Goal: Task Accomplishment & Management: Manage account settings

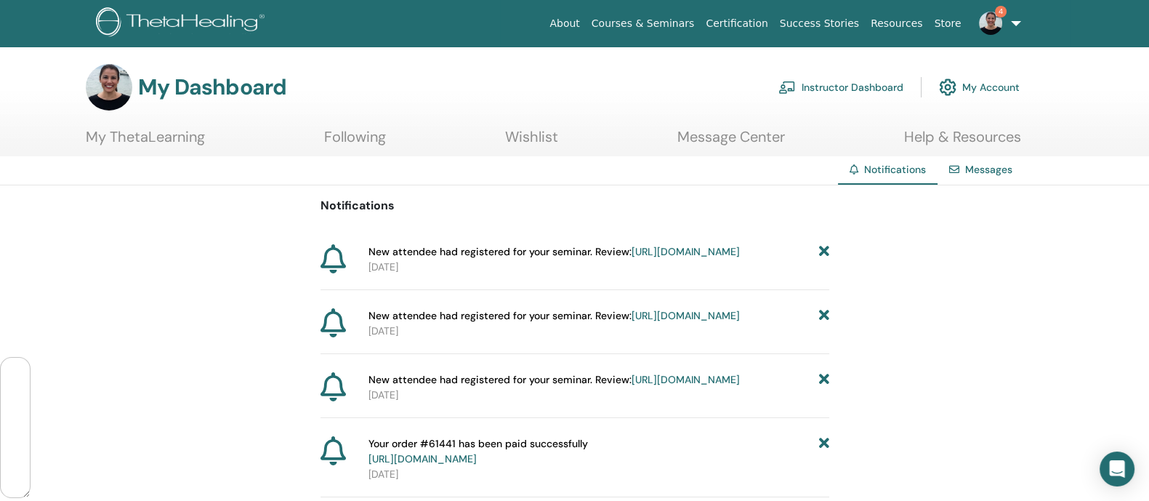
scroll to position [85773, 0]
click at [815, 77] on link "Instructor Dashboard" at bounding box center [840, 87] width 125 height 32
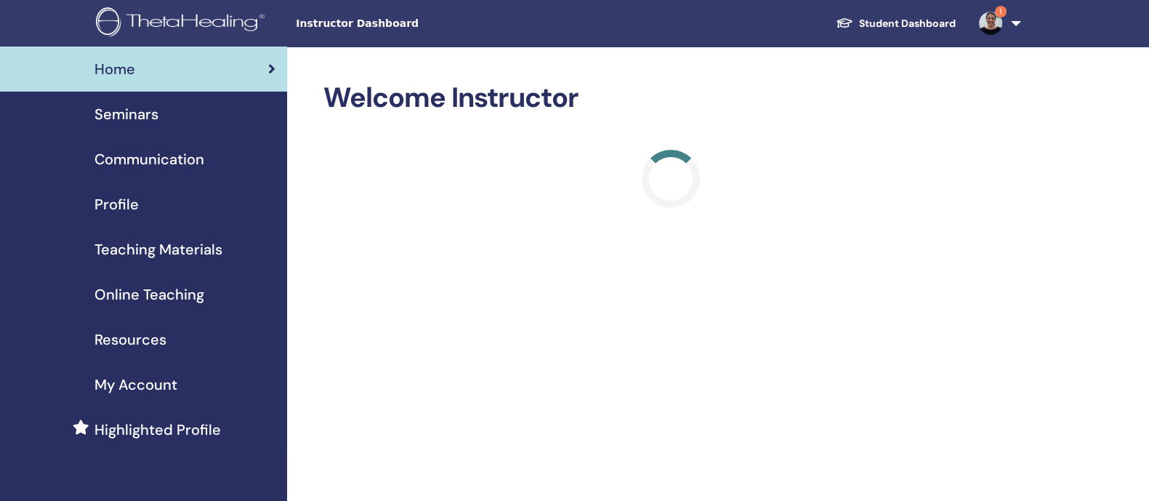
scroll to position [85773, 0]
click at [124, 117] on span "Seminars" at bounding box center [126, 114] width 64 height 22
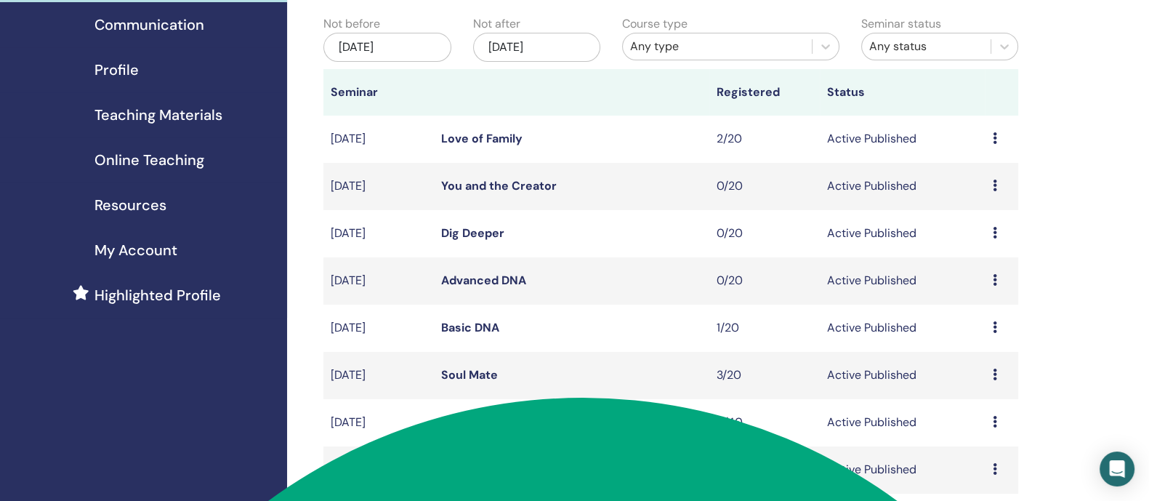
scroll to position [159, 0]
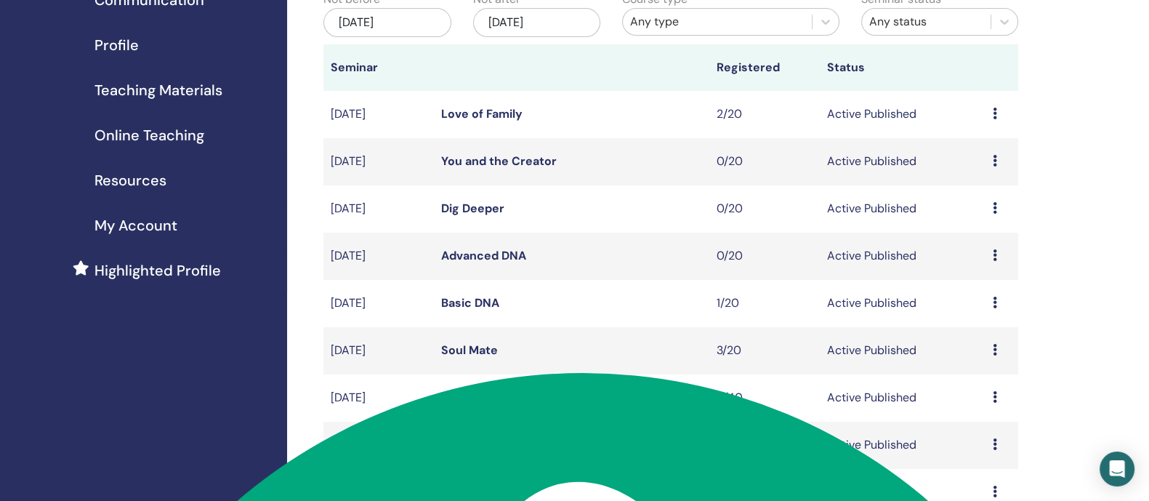
click at [995, 355] on icon at bounding box center [994, 350] width 4 height 12
click at [988, 419] on link "Attendees" at bounding box center [978, 423] width 55 height 15
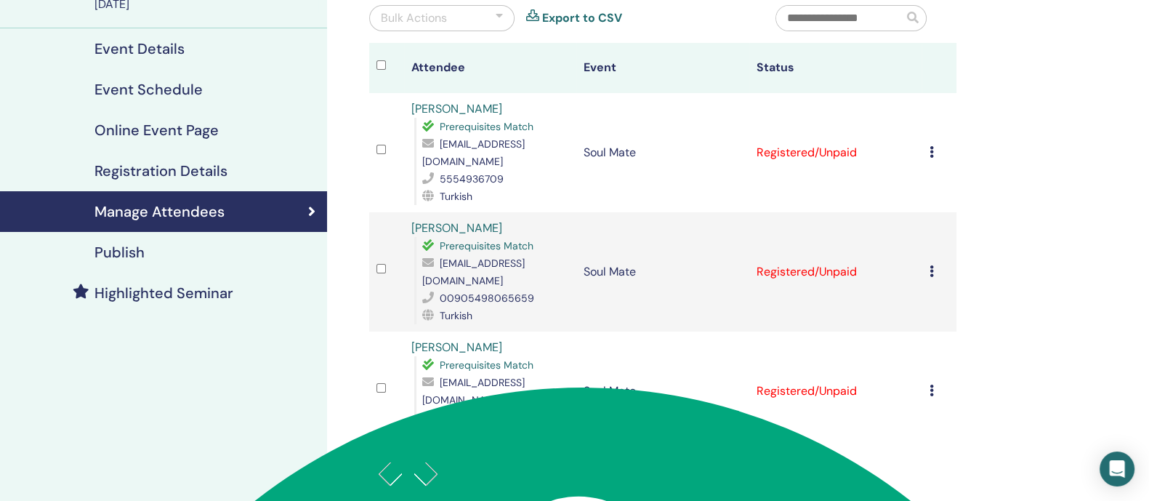
scroll to position [151, 0]
